Goal: Book appointment/travel/reservation

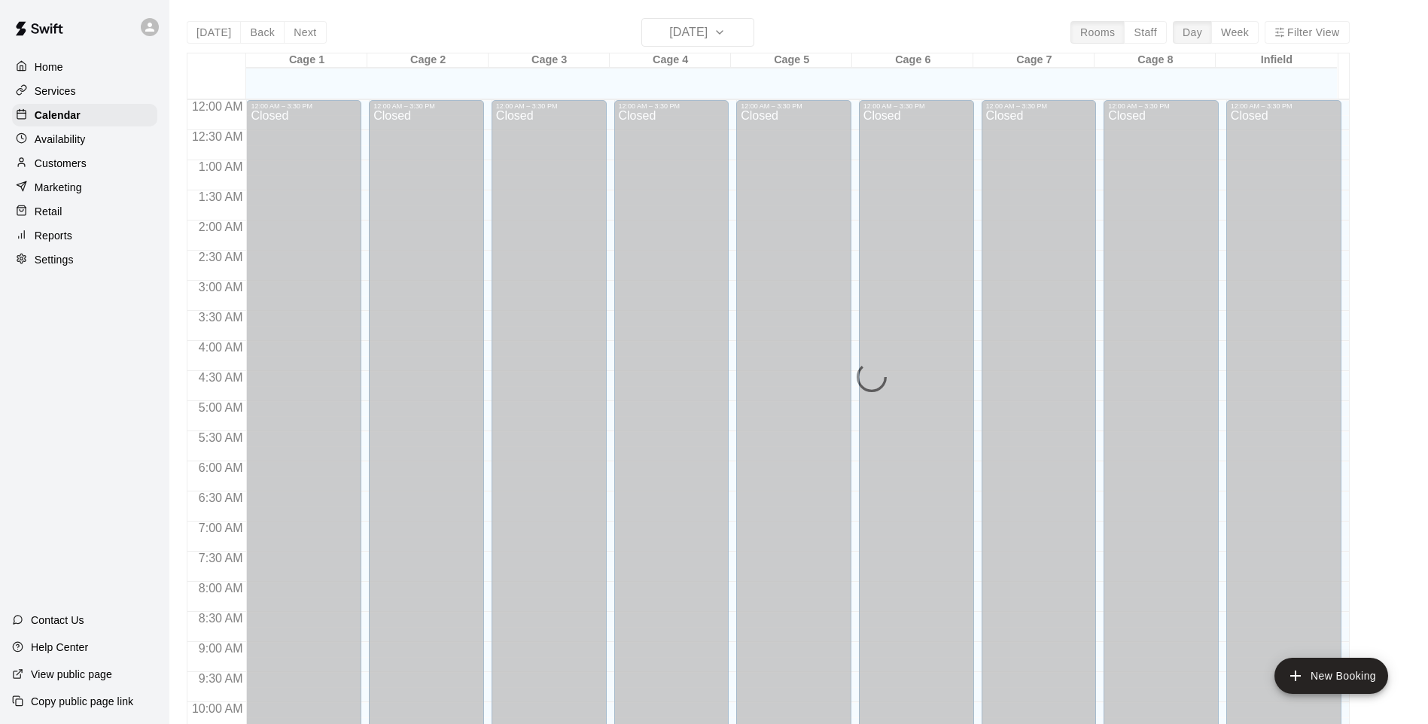
scroll to position [784, 0]
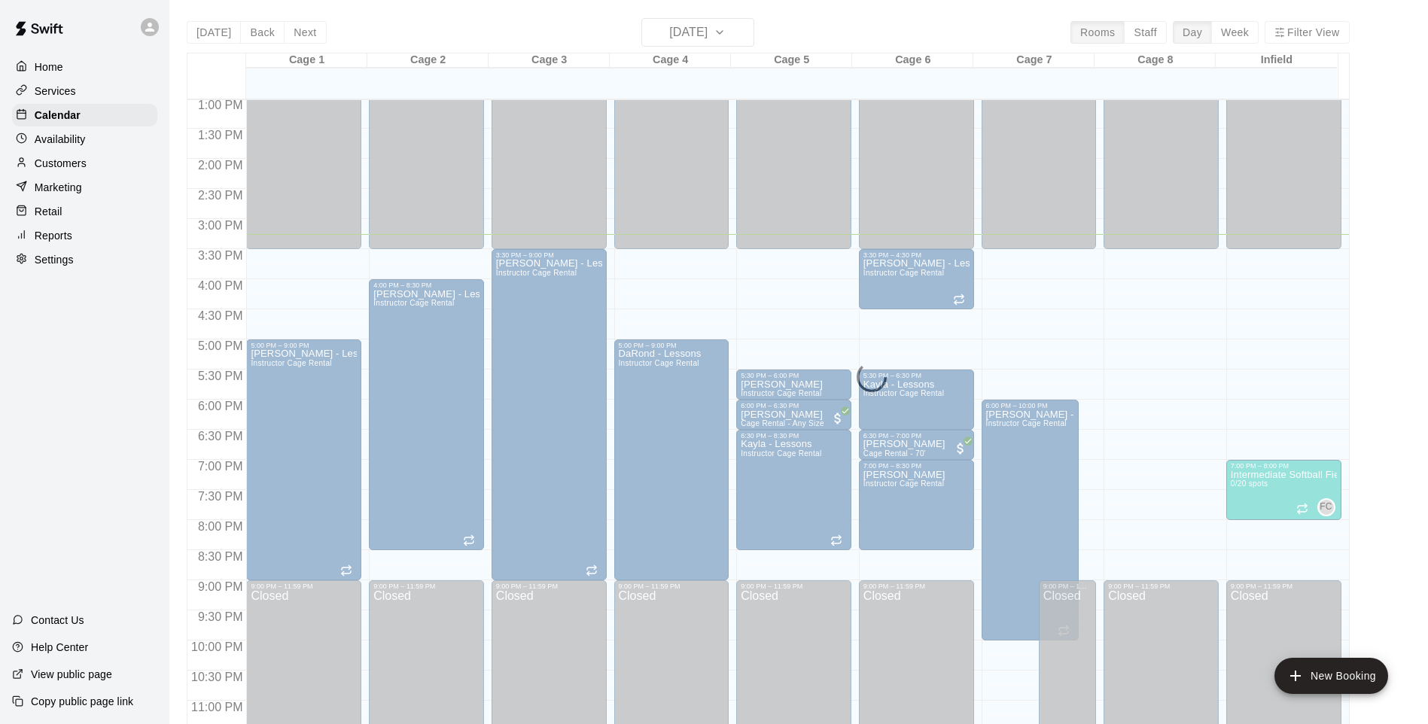
click at [183, 427] on div "[DATE] Back [DATE][DATE] Rooms Staff Day Week Filter View Cage 1 11 Thu Cage 2 …" at bounding box center [767, 380] width 1185 height 724
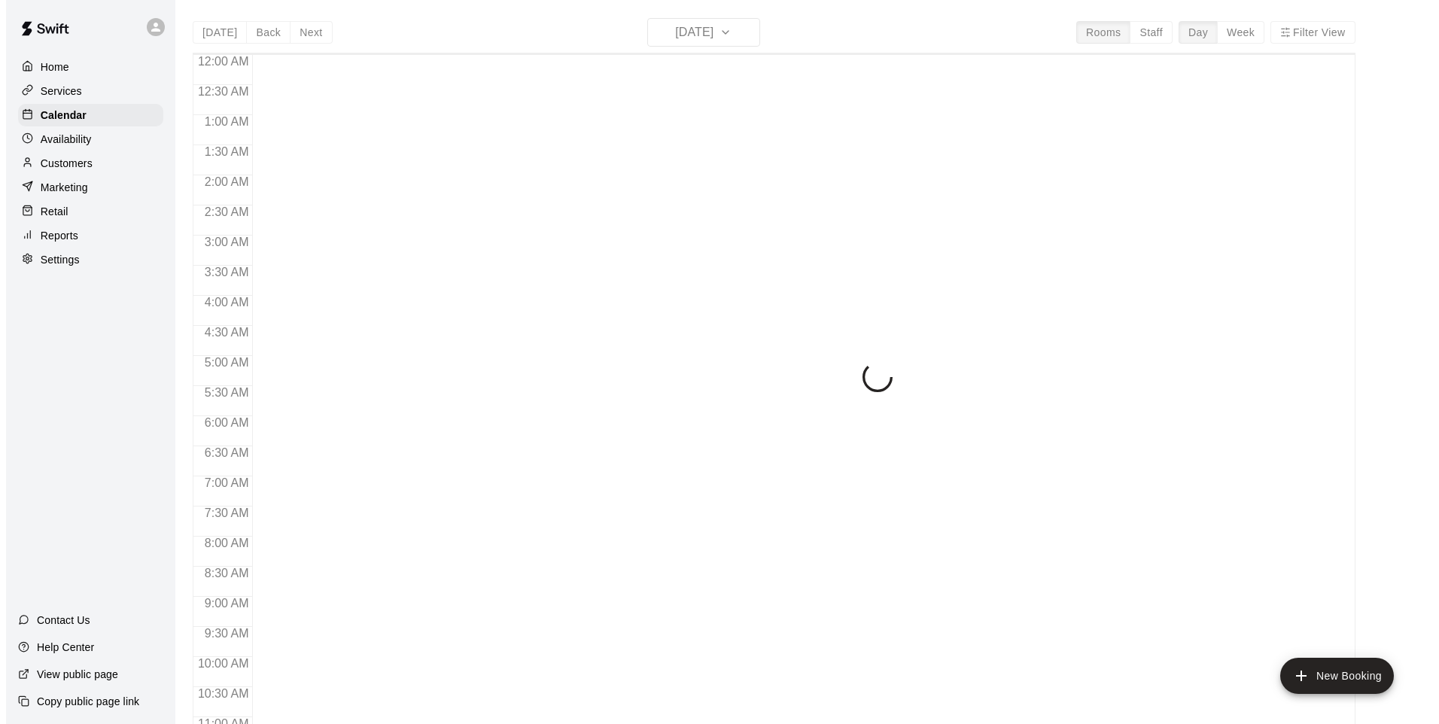
scroll to position [759, 0]
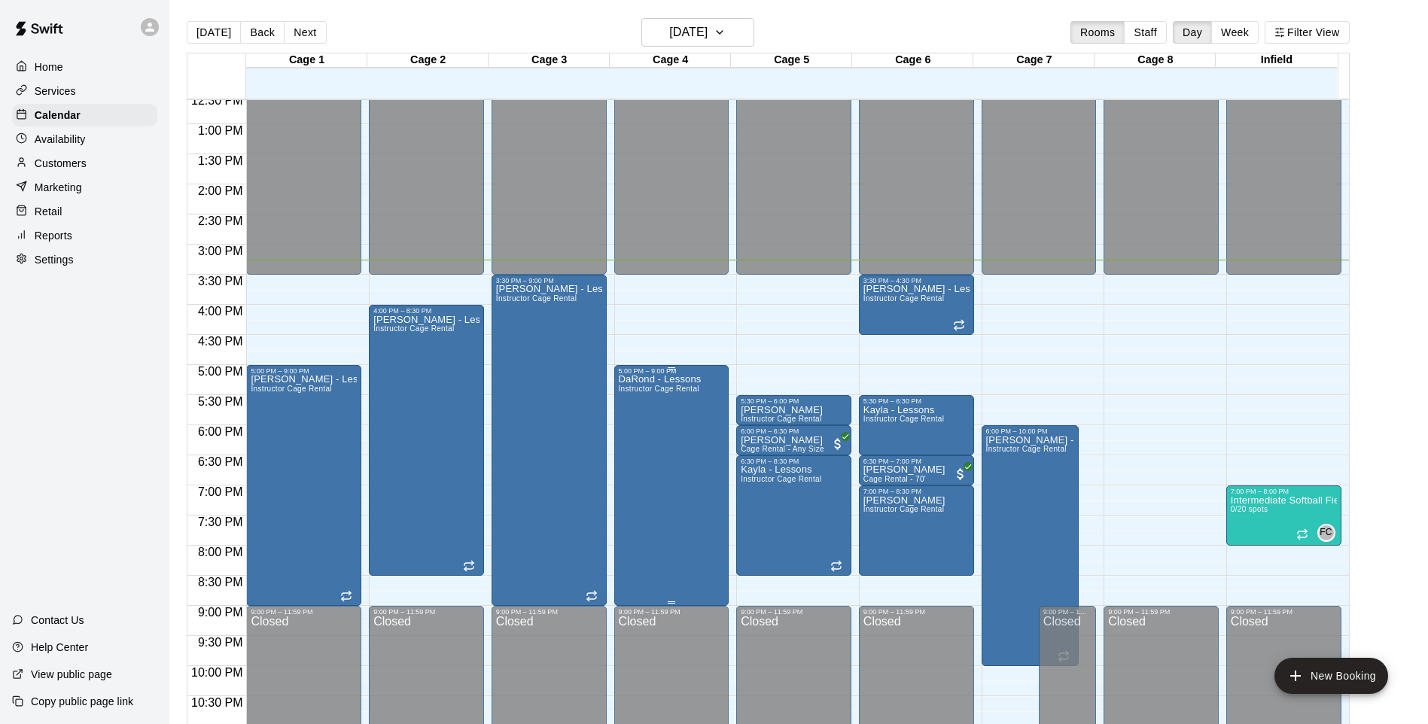
click at [648, 448] on div "DaRond - Lessons Instructor Cage Rental" at bounding box center [660, 737] width 83 height 724
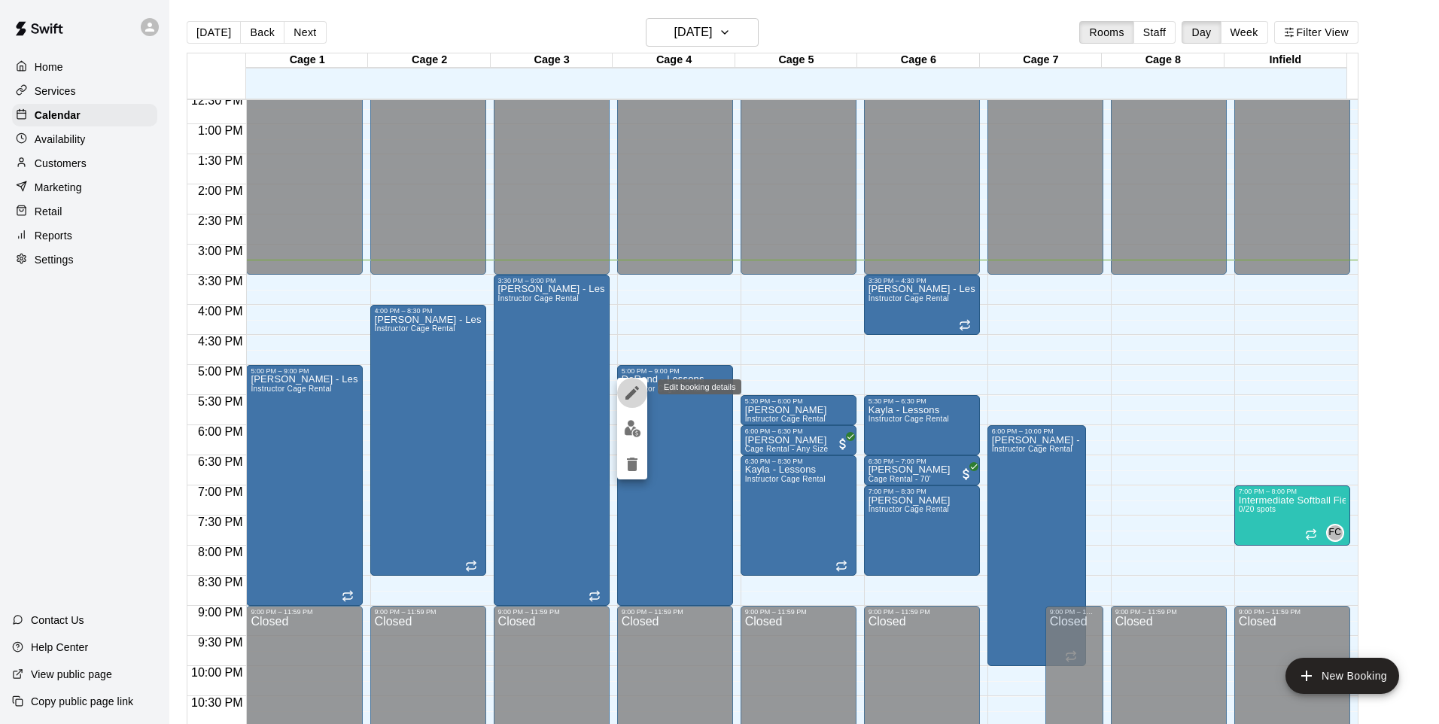
click at [631, 393] on icon "edit" at bounding box center [632, 393] width 14 height 14
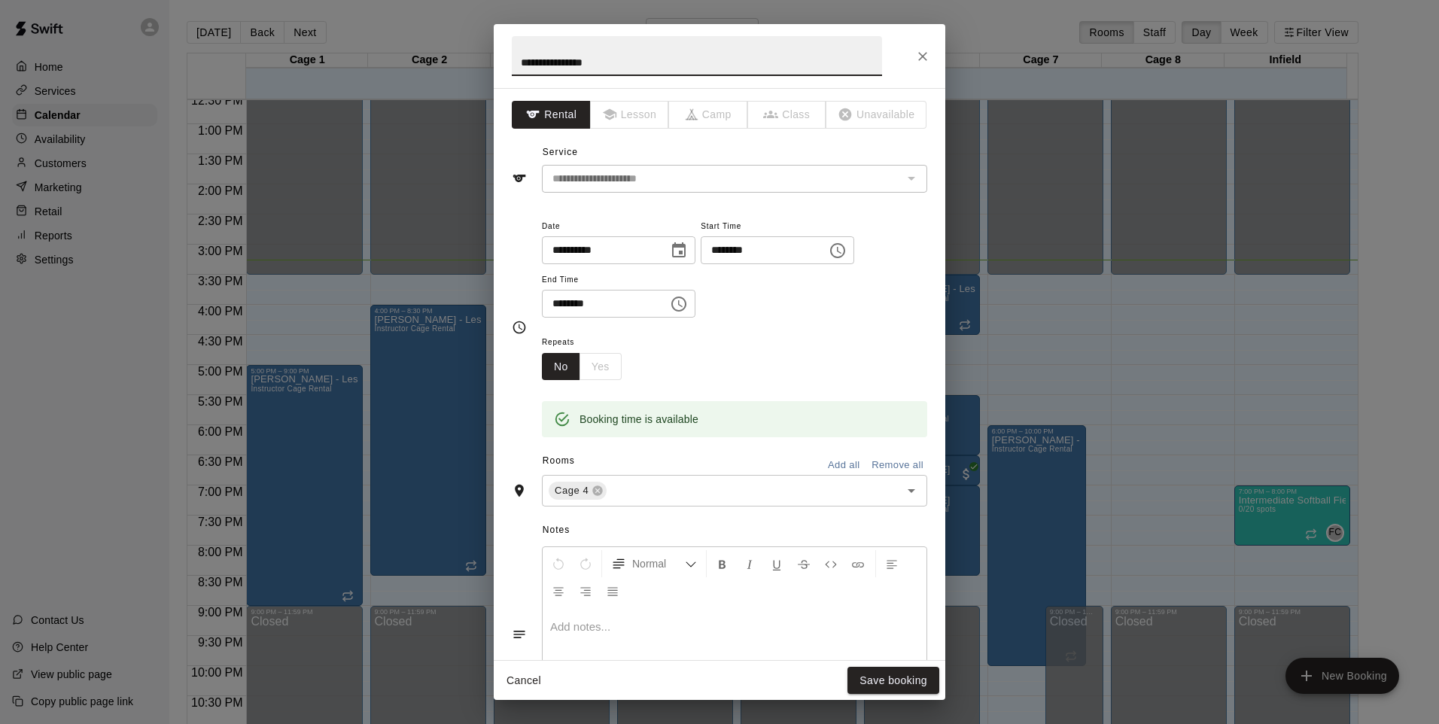
click at [841, 250] on icon "Choose time, selected time is 5:00 PM" at bounding box center [839, 250] width 5 height 7
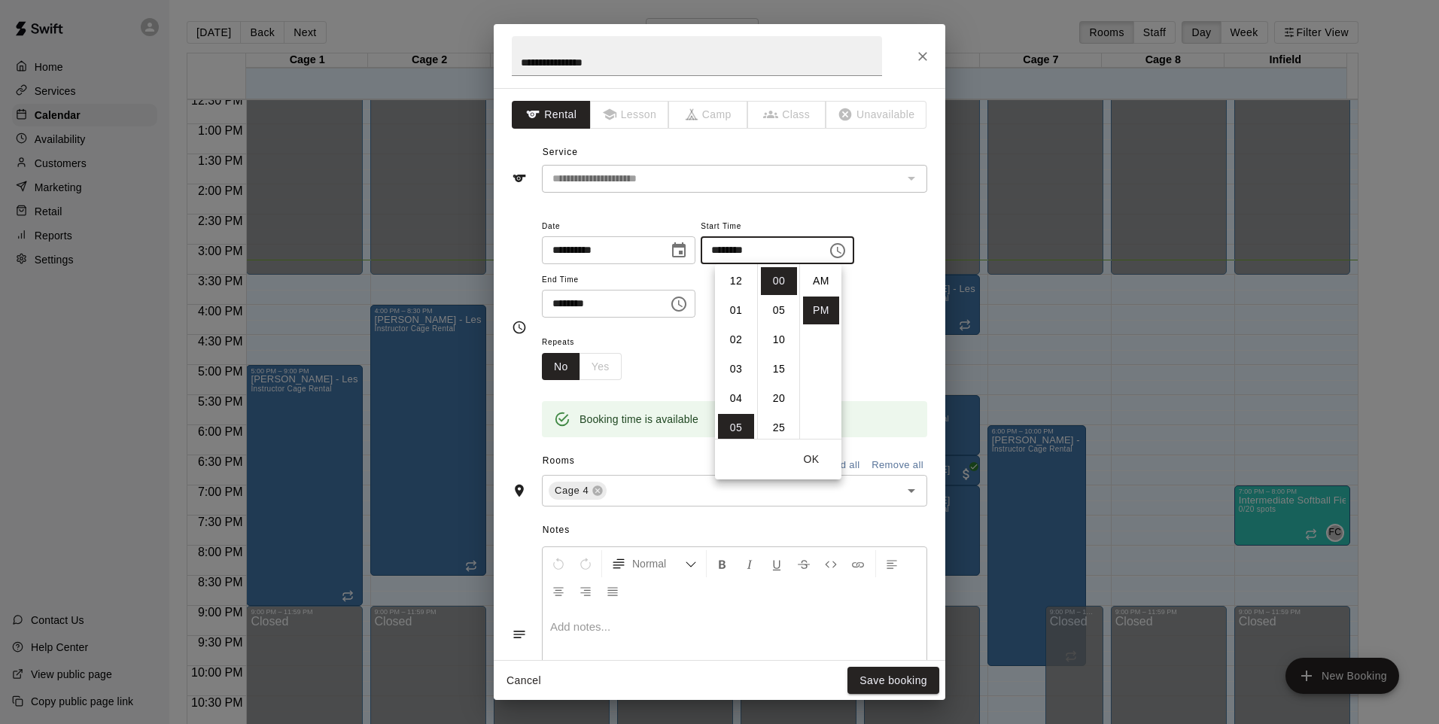
scroll to position [27, 0]
click at [734, 315] on li "06" at bounding box center [736, 311] width 36 height 28
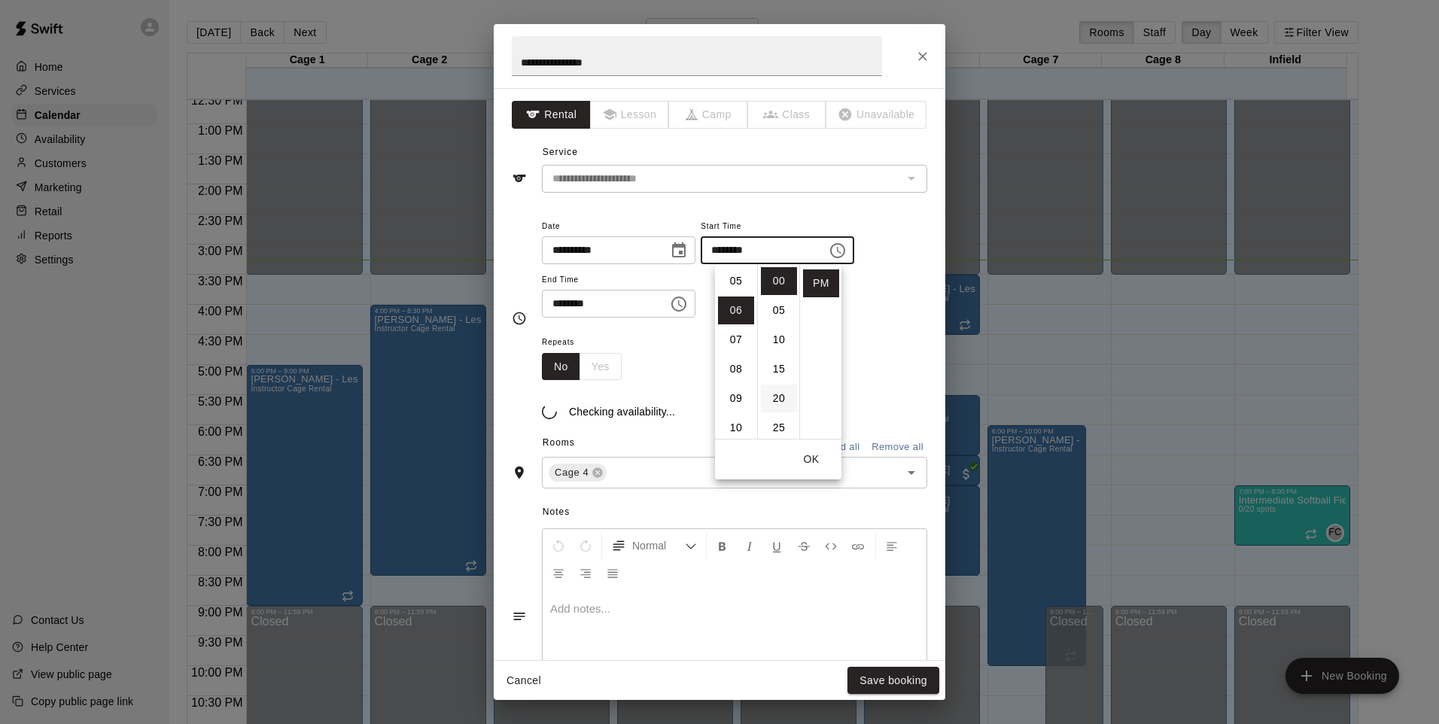
type input "********"
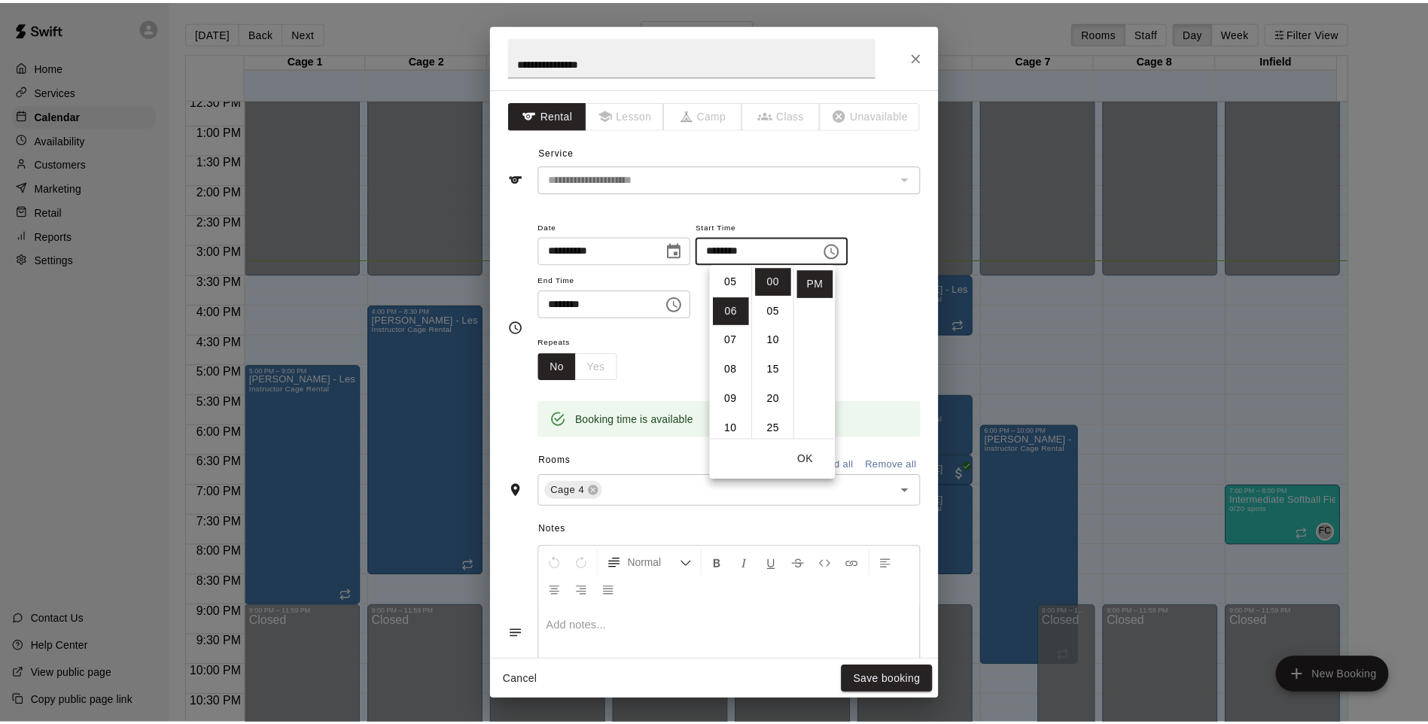
scroll to position [176, 0]
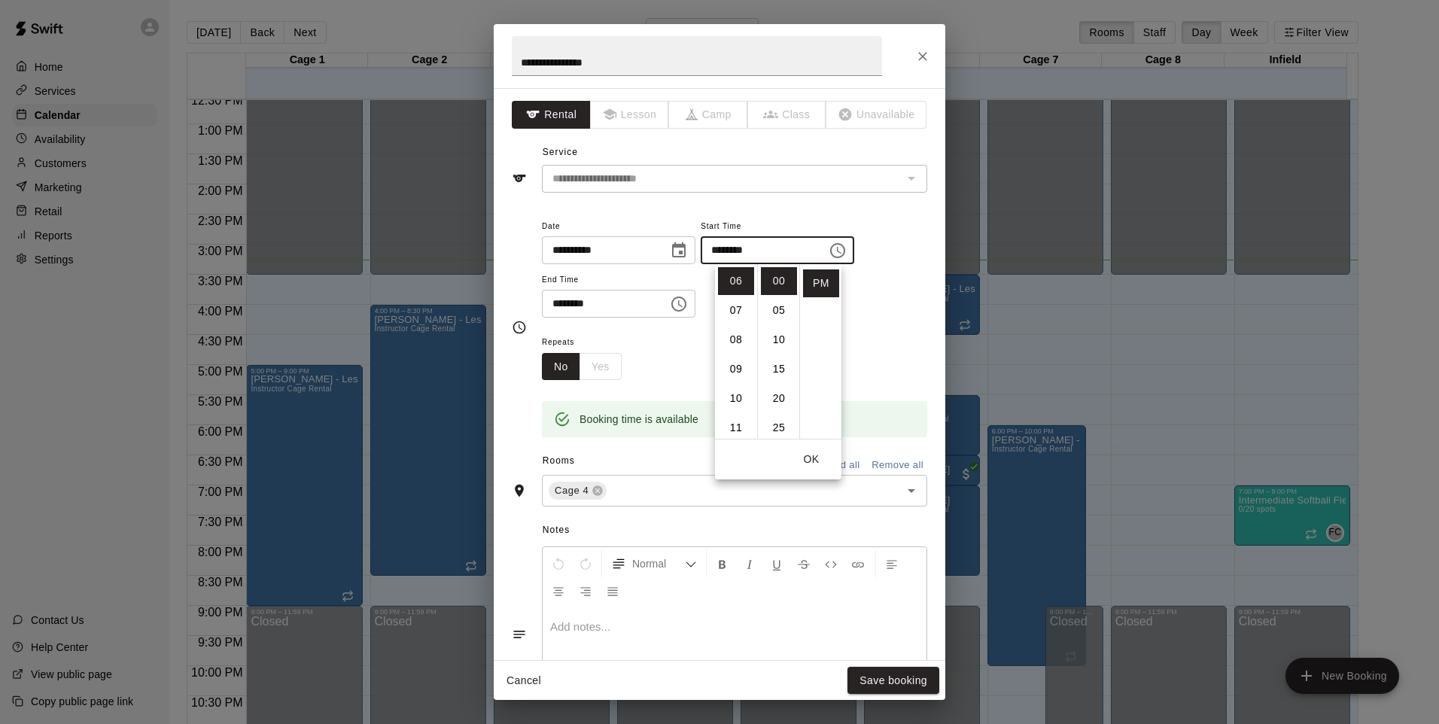
click at [810, 448] on button "OK" at bounding box center [811, 460] width 48 height 28
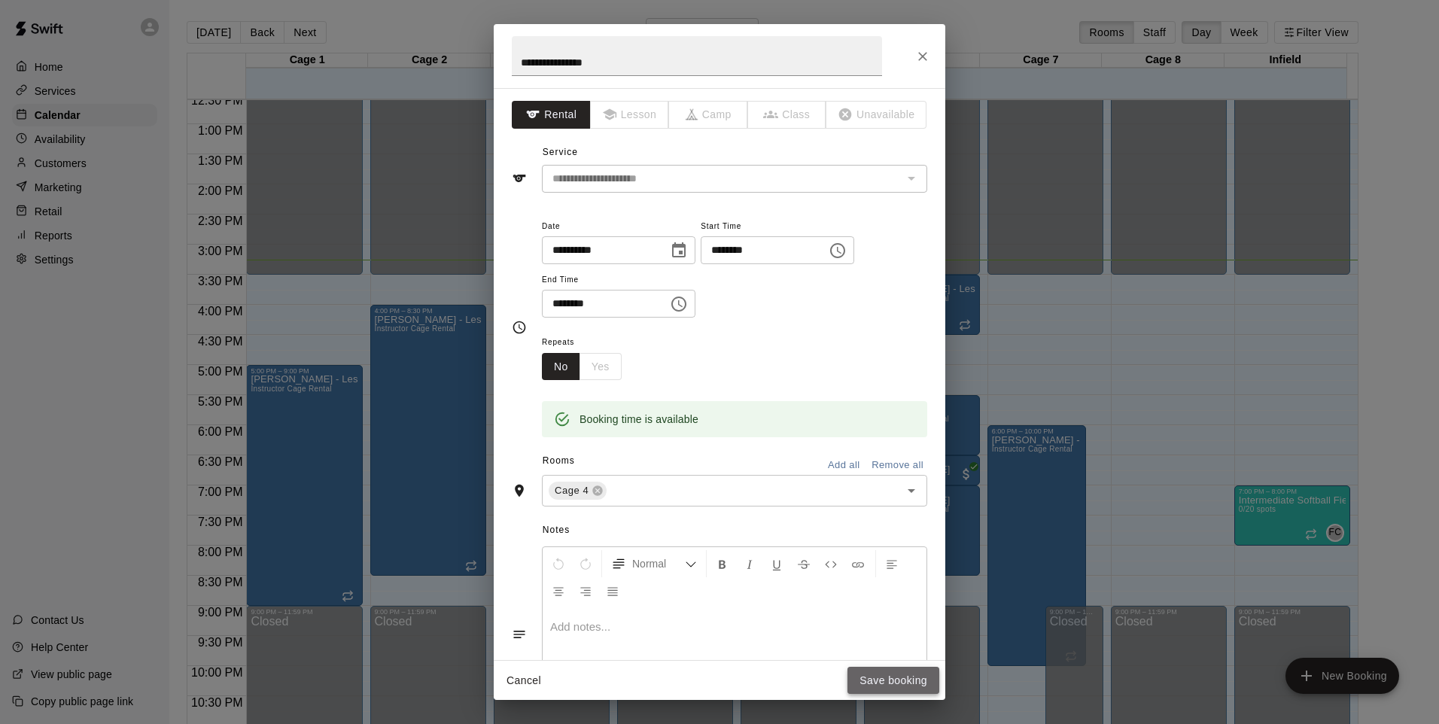
click at [878, 679] on button "Save booking" at bounding box center [893, 681] width 92 height 28
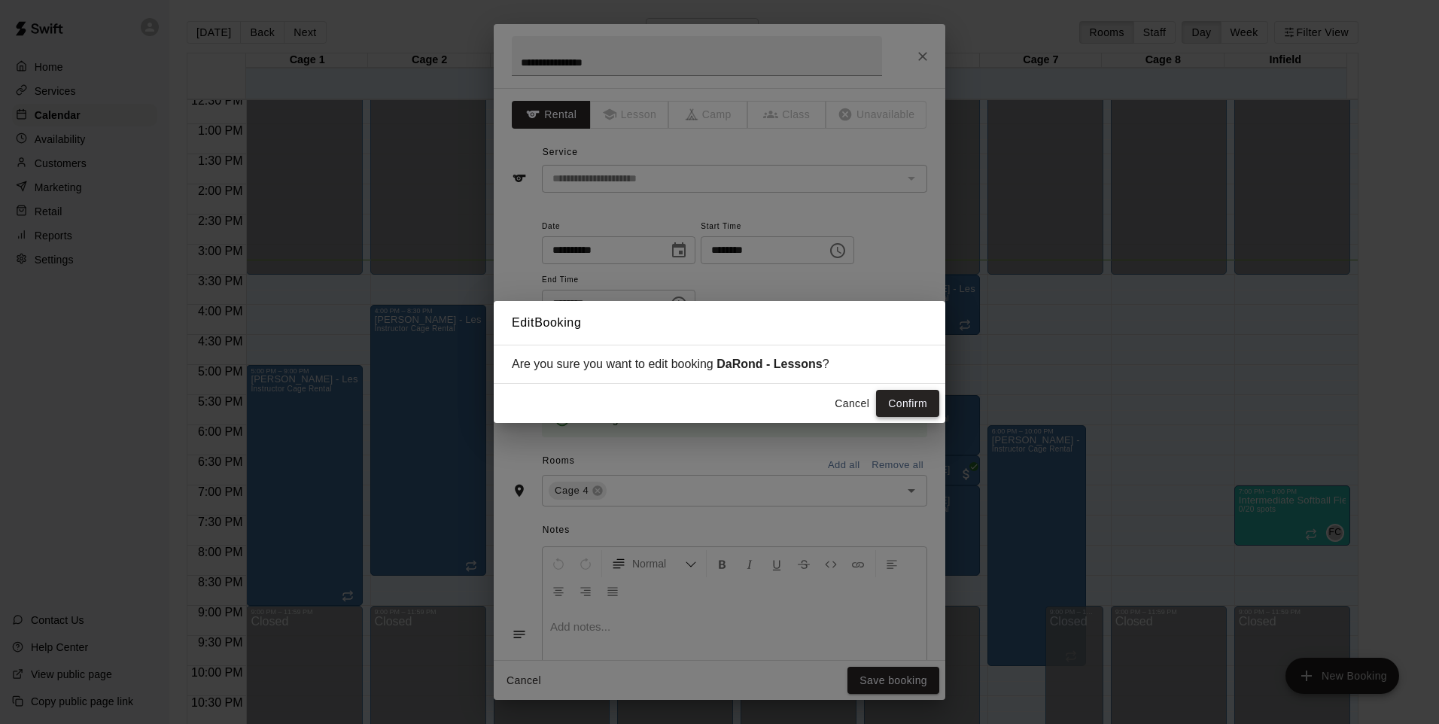
click at [921, 406] on button "Confirm" at bounding box center [907, 404] width 63 height 28
